Goal: Find contact information: Find contact information

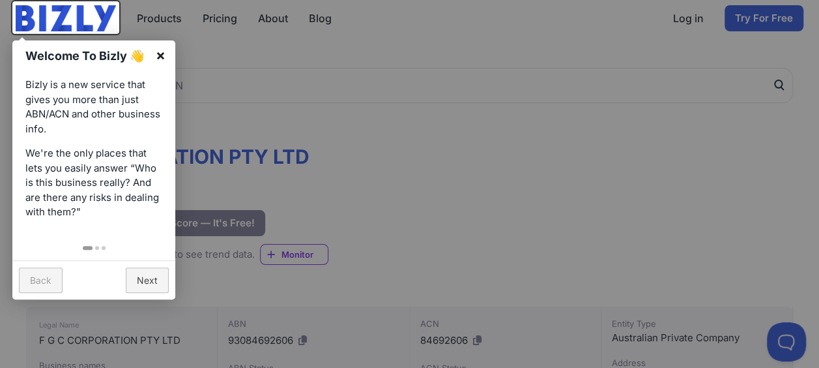
click at [163, 52] on link "×" at bounding box center [160, 54] width 29 height 29
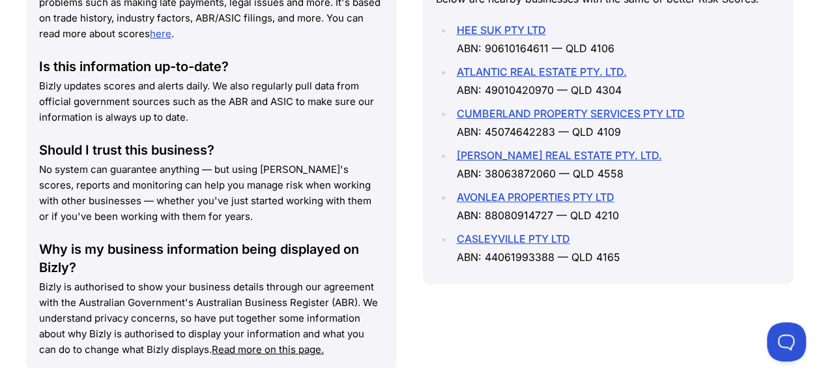
scroll to position [1481, 0]
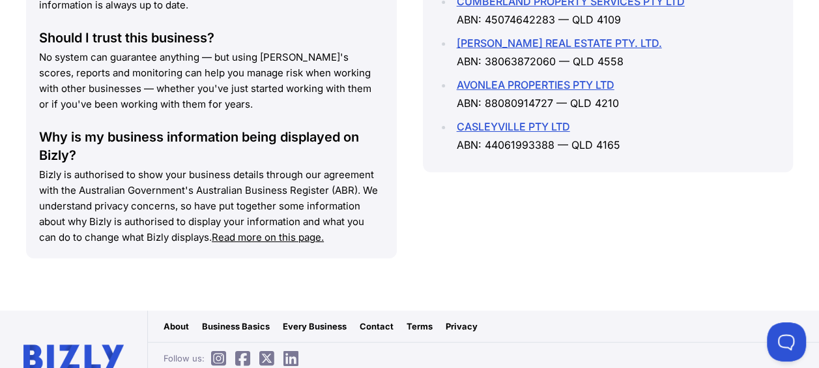
click at [381, 319] on link "Contact" at bounding box center [377, 325] width 34 height 13
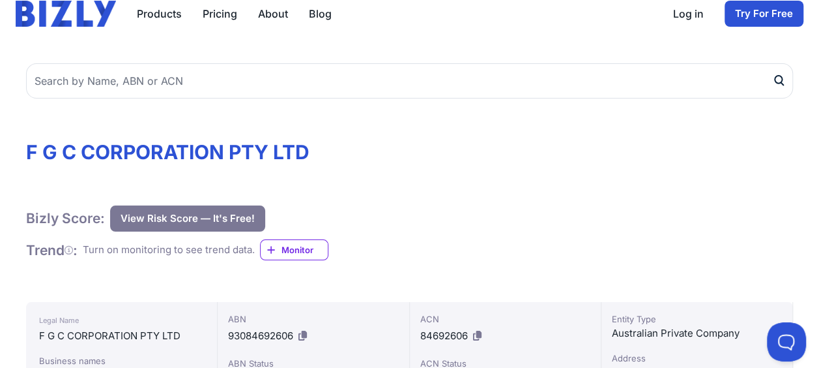
scroll to position [0, 0]
